Goal: Check status: Check status

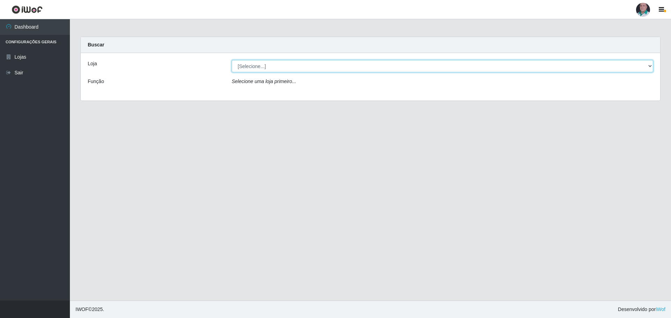
click at [250, 68] on select "[Selecione...] Mar Vermelho - Loja 05" at bounding box center [443, 66] width 422 height 12
select select "252"
click at [232, 60] on select "[Selecione...] Mar Vermelho - Loja 05" at bounding box center [443, 66] width 422 height 12
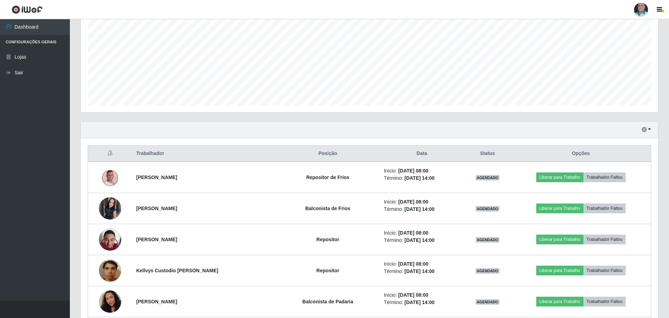
scroll to position [210, 0]
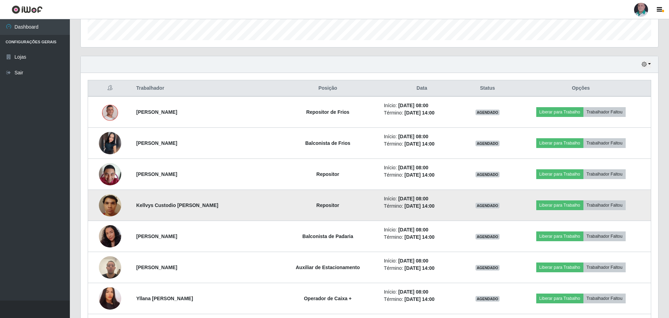
click at [113, 206] on img at bounding box center [110, 205] width 22 height 30
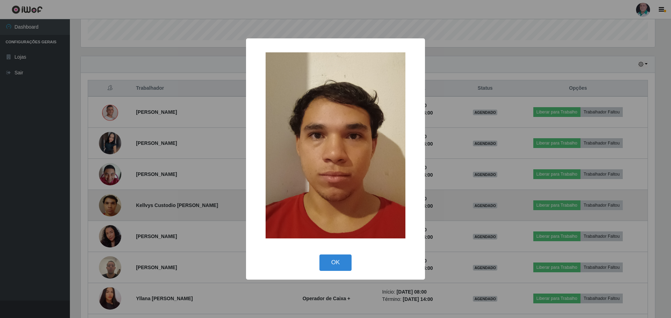
click at [113, 206] on div "× OK Cancel" at bounding box center [335, 159] width 671 height 318
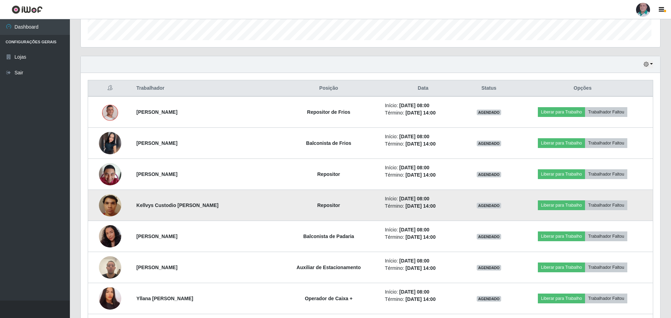
scroll to position [145, 578]
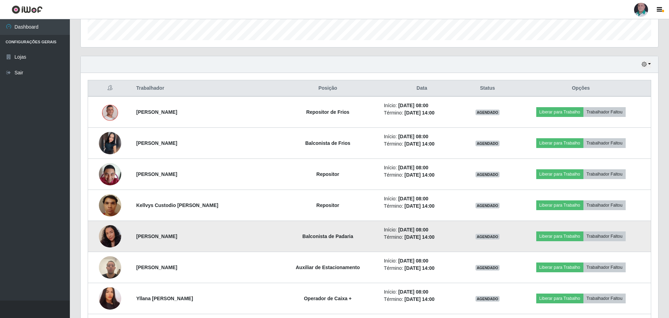
click at [114, 238] on img at bounding box center [110, 236] width 22 height 29
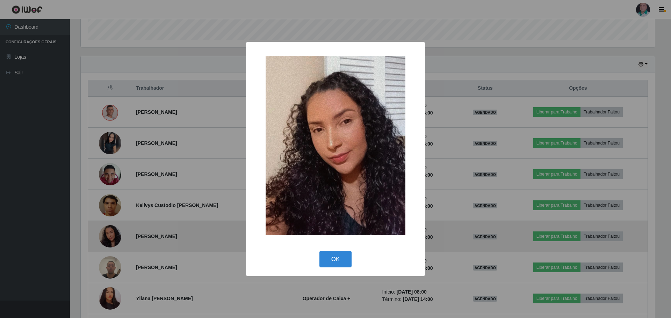
click at [114, 238] on div "× OK Cancel" at bounding box center [335, 159] width 671 height 318
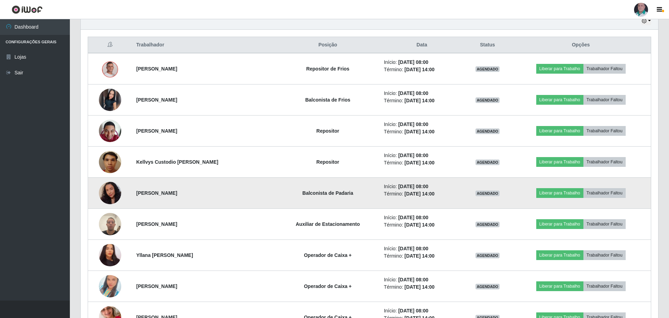
scroll to position [280, 0]
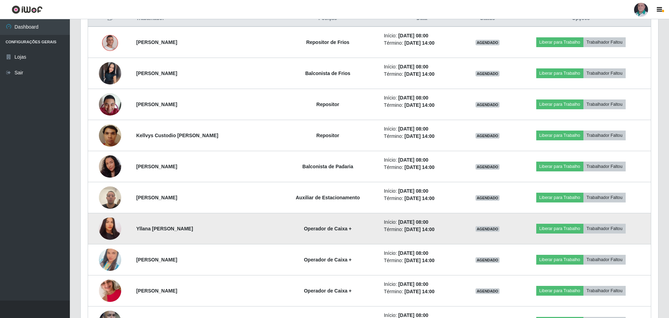
click at [114, 235] on img at bounding box center [110, 229] width 22 height 24
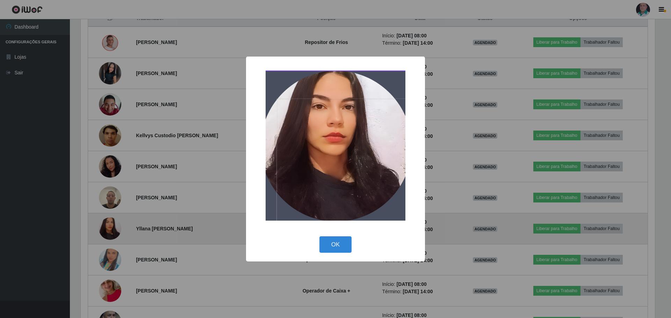
click at [114, 235] on div "× OK Cancel" at bounding box center [335, 159] width 671 height 318
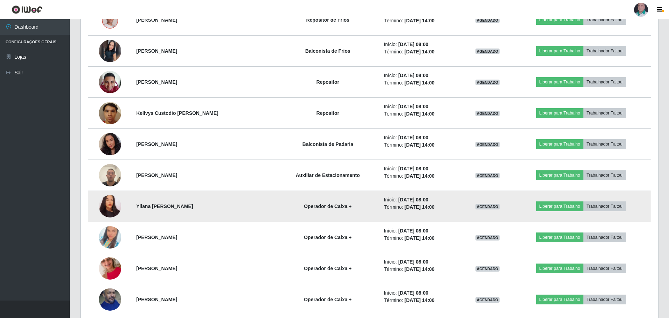
scroll to position [315, 0]
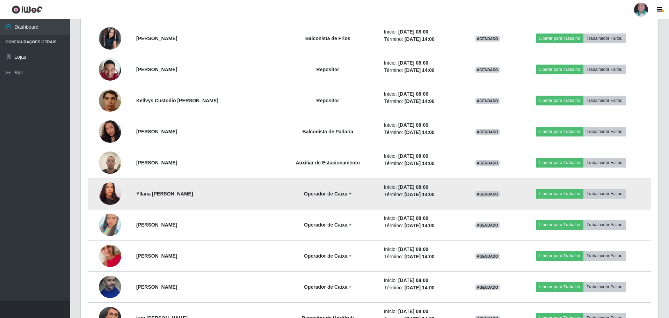
click at [114, 235] on img at bounding box center [110, 225] width 22 height 40
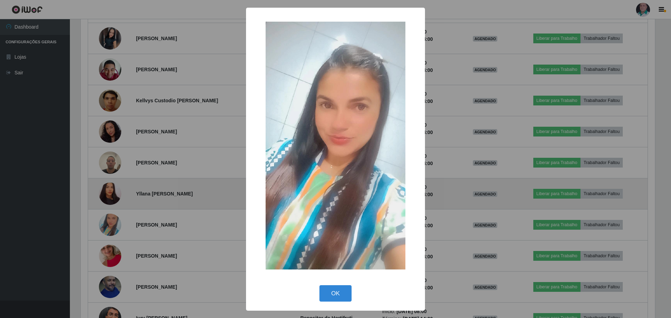
click at [114, 235] on div "× OK Cancel" at bounding box center [335, 159] width 671 height 318
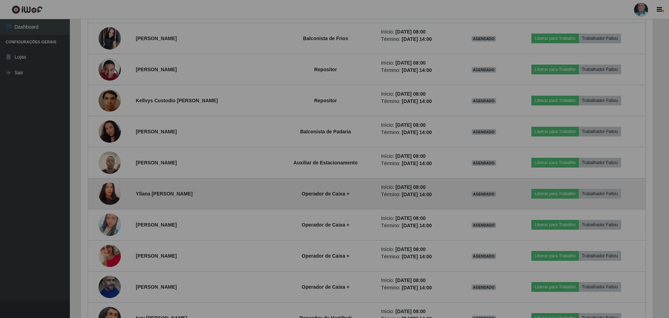
scroll to position [145, 578]
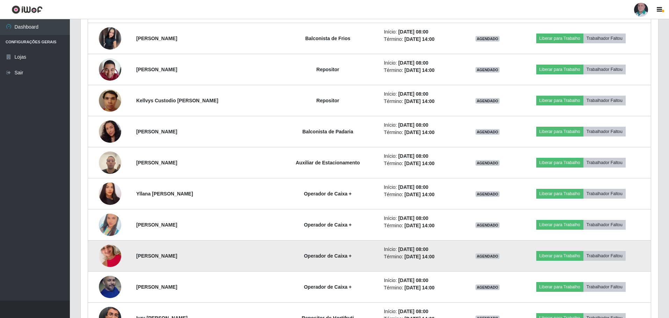
click at [110, 259] on img at bounding box center [110, 256] width 22 height 40
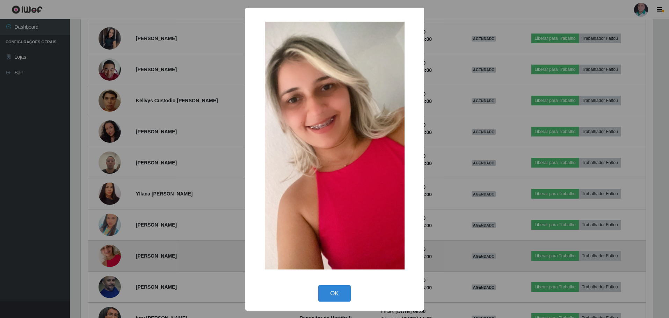
scroll to position [145, 574]
click at [110, 259] on div "× OK Cancel" at bounding box center [335, 159] width 671 height 318
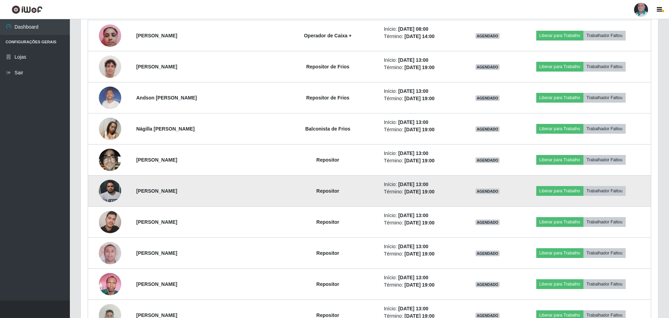
scroll to position [0, 0]
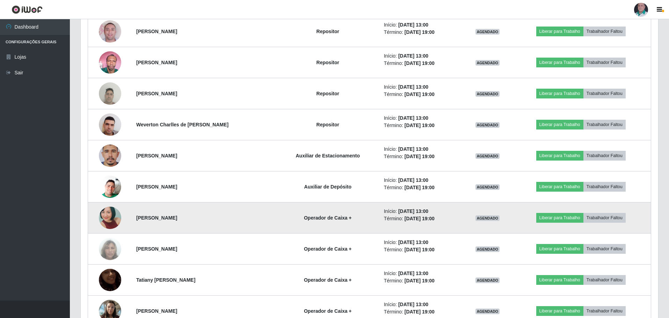
click at [113, 213] on img at bounding box center [110, 217] width 22 height 47
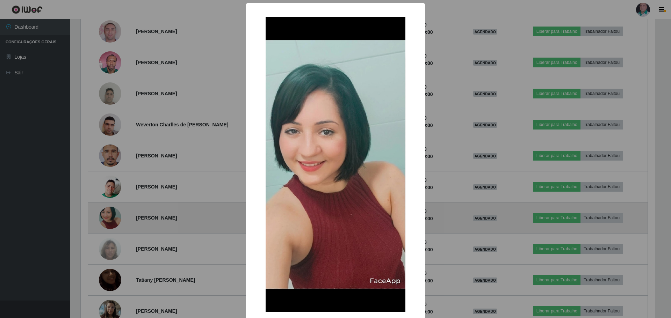
click at [113, 213] on div "× OK Cancel" at bounding box center [335, 159] width 671 height 318
